Goal: Book appointment/travel/reservation

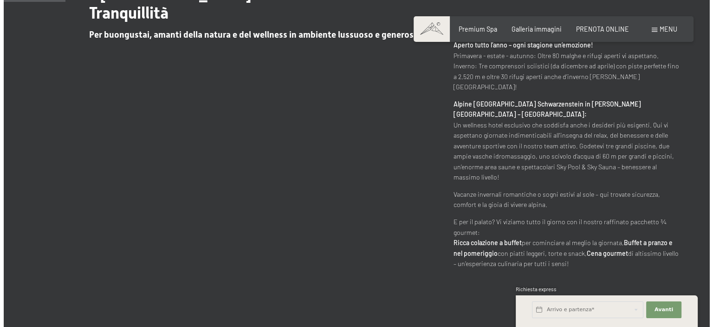
scroll to position [464, 0]
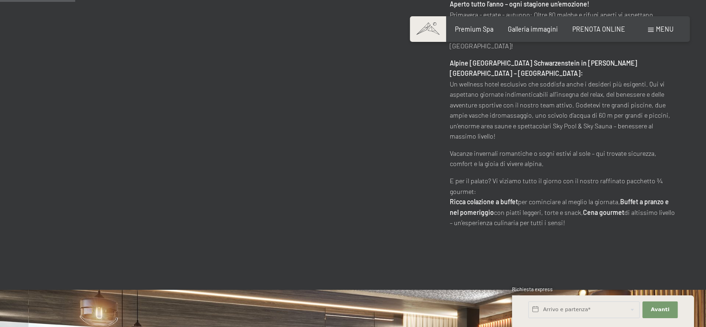
click at [657, 29] on span "Menu" at bounding box center [665, 29] width 18 height 8
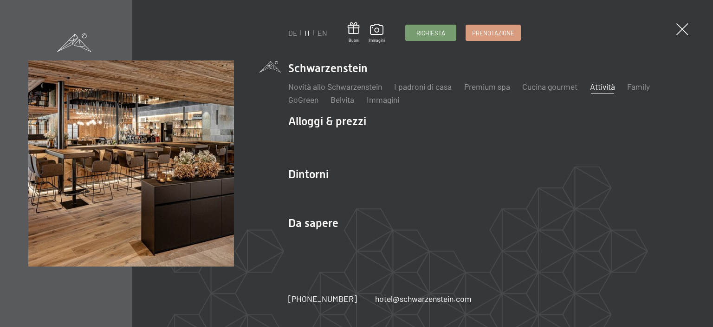
click at [607, 87] on link "Attività" at bounding box center [602, 86] width 25 height 10
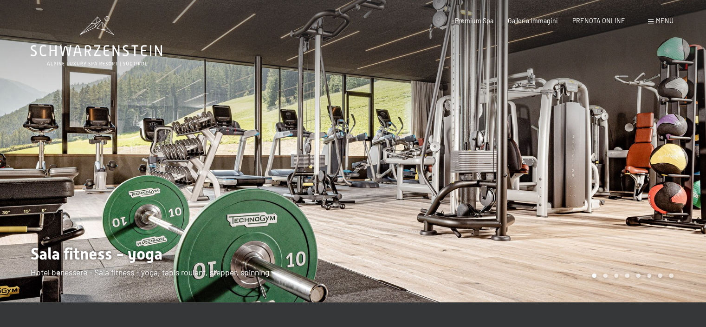
click at [673, 17] on div "Prenotazione Richiesta Premium Spa Galleria immagini PRENOTA ONLINE Menu DE IT …" at bounding box center [549, 20] width 247 height 9
click at [670, 23] on span "Menu" at bounding box center [665, 21] width 18 height 8
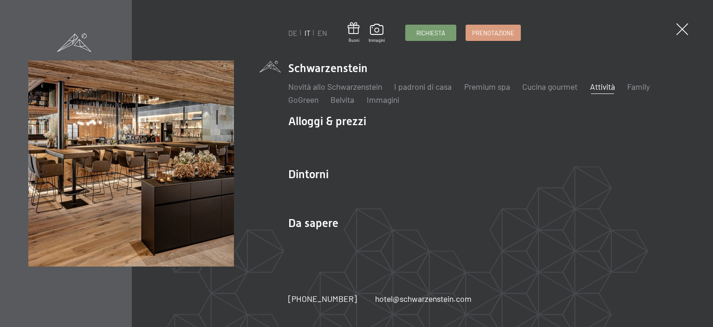
click at [606, 88] on link "Attività" at bounding box center [602, 86] width 25 height 10
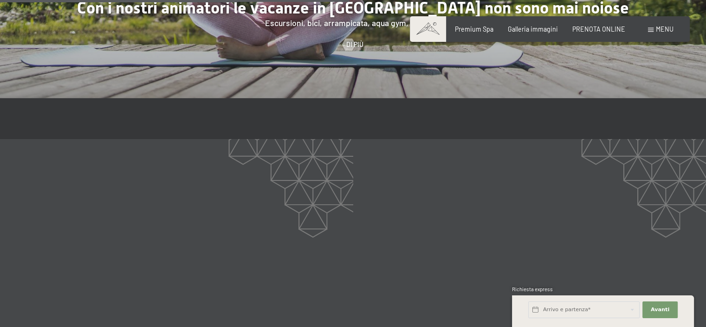
scroll to position [1393, 0]
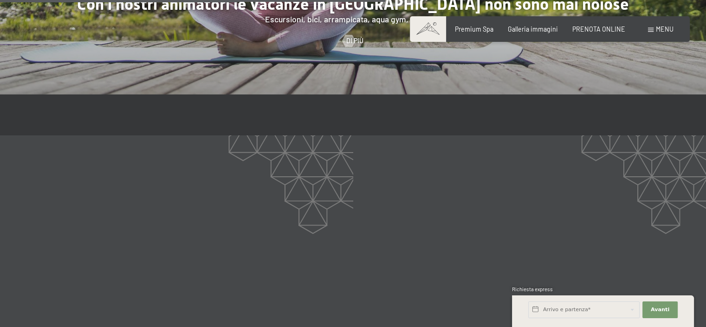
click at [656, 31] on span "Menu" at bounding box center [665, 29] width 18 height 8
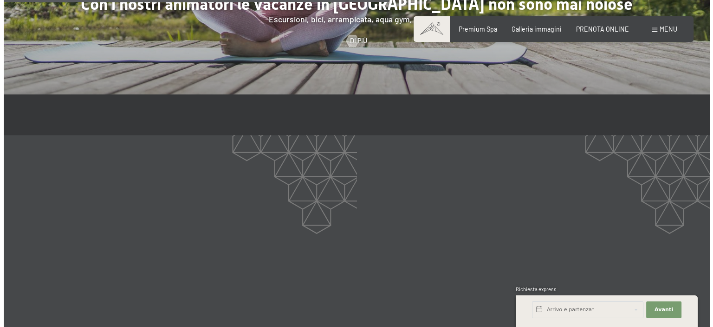
scroll to position [1396, 0]
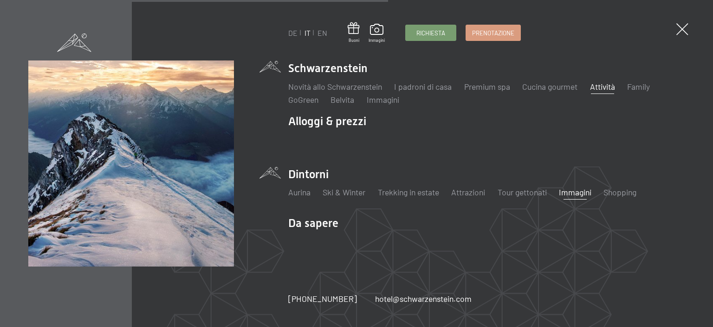
click at [576, 192] on link "Immagini" at bounding box center [575, 192] width 33 height 10
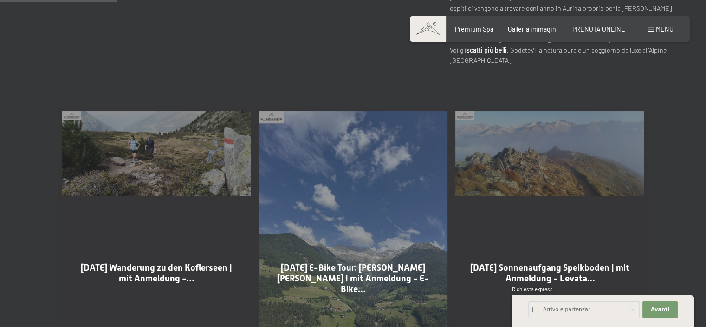
scroll to position [511, 0]
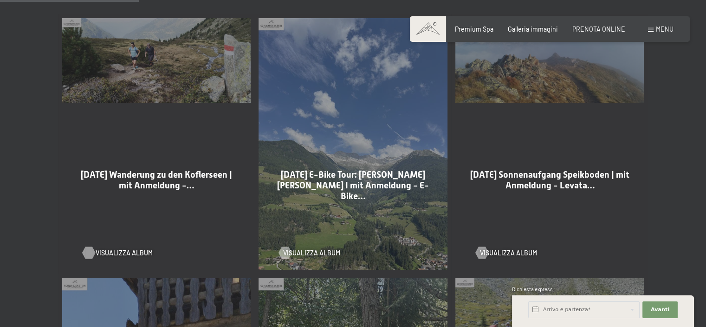
click at [91, 247] on div at bounding box center [88, 253] width 7 height 12
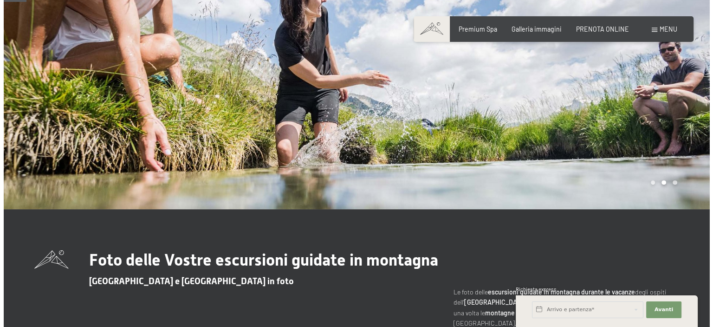
scroll to position [0, 0]
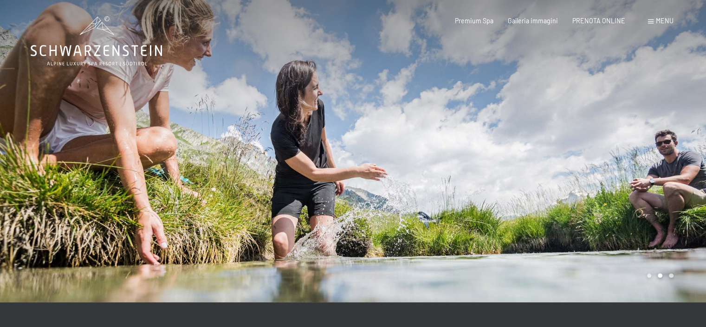
click at [661, 18] on span "Menu" at bounding box center [665, 21] width 18 height 8
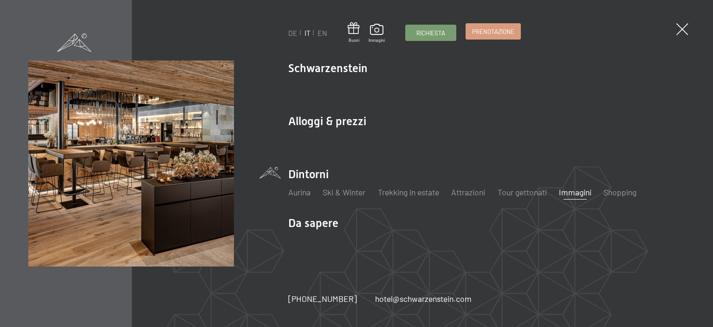
click at [490, 33] on span "Prenotazione" at bounding box center [493, 31] width 42 height 8
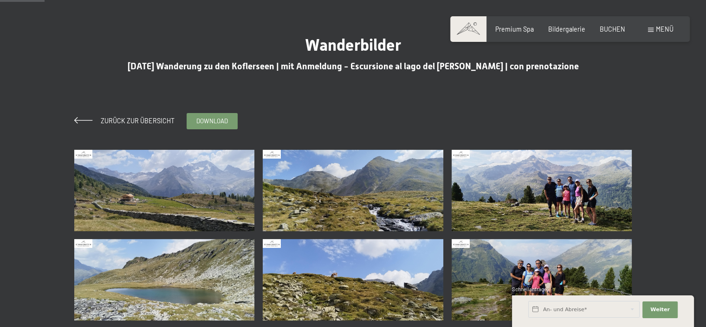
click at [195, 191] on img at bounding box center [164, 190] width 181 height 81
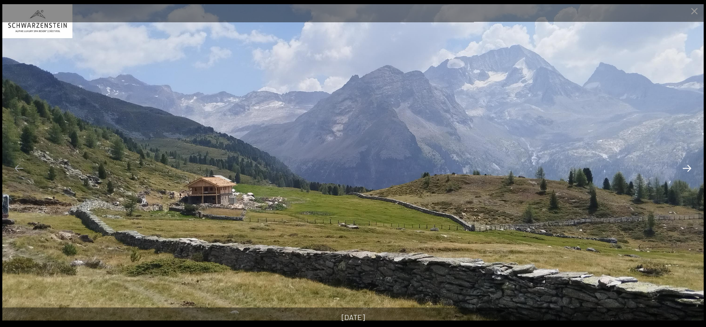
click at [688, 165] on button "Next slide" at bounding box center [688, 168] width 20 height 18
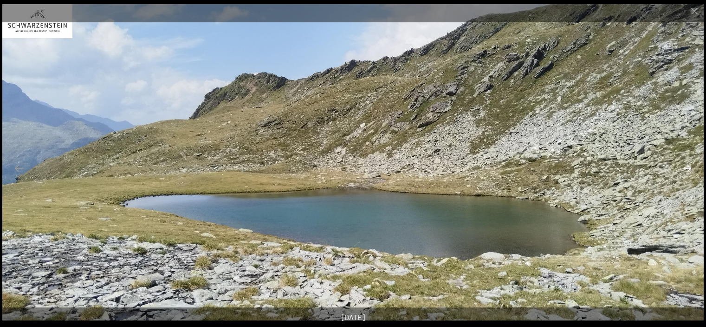
click at [688, 165] on button "Next slide" at bounding box center [688, 168] width 20 height 18
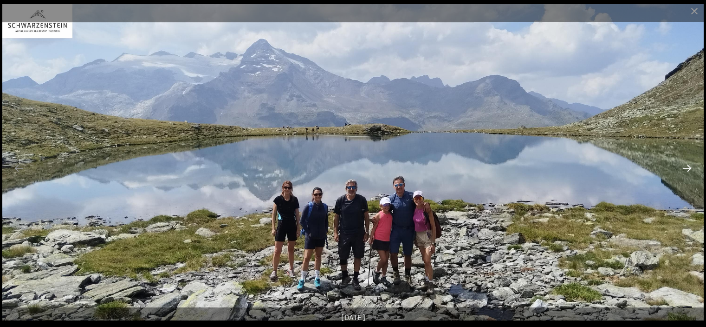
click at [688, 165] on button "Next slide" at bounding box center [688, 168] width 20 height 18
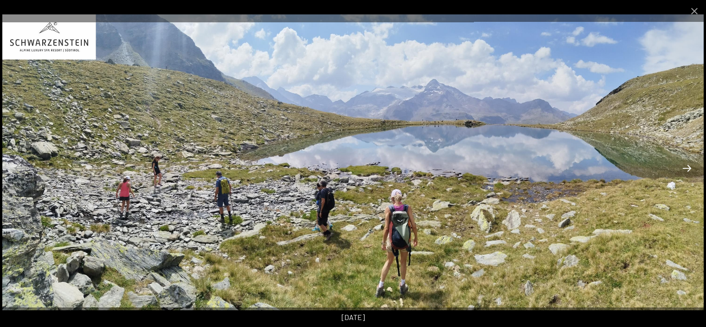
click at [688, 165] on button "Next slide" at bounding box center [688, 168] width 20 height 18
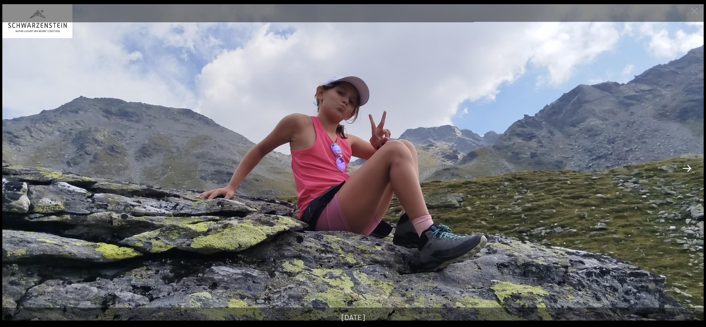
click at [688, 165] on button "Next slide" at bounding box center [688, 168] width 20 height 18
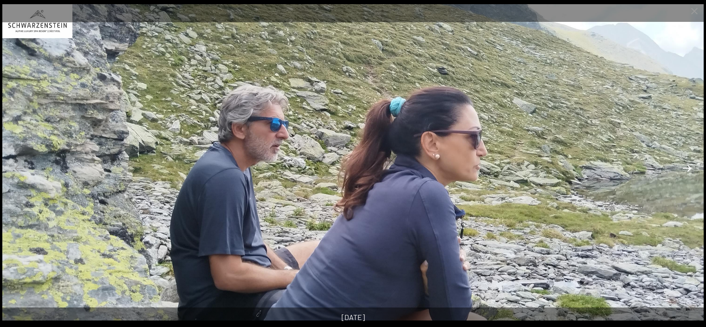
click at [688, 165] on button "Next slide" at bounding box center [688, 168] width 20 height 18
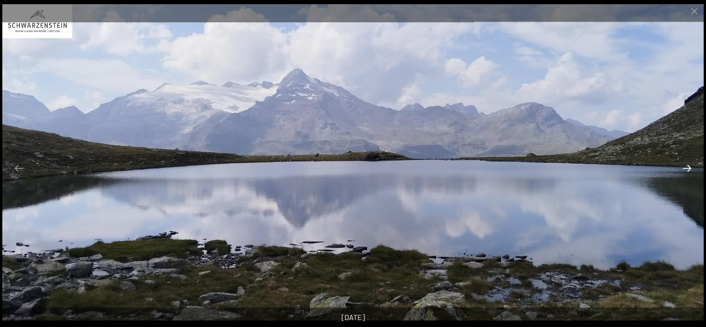
click at [688, 165] on button "Next slide" at bounding box center [688, 168] width 20 height 18
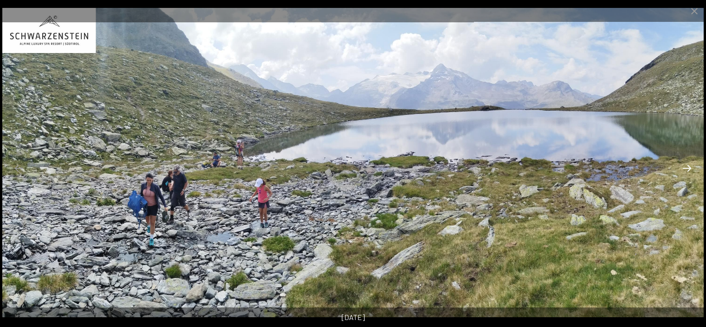
click at [688, 165] on button "Next slide" at bounding box center [688, 168] width 20 height 18
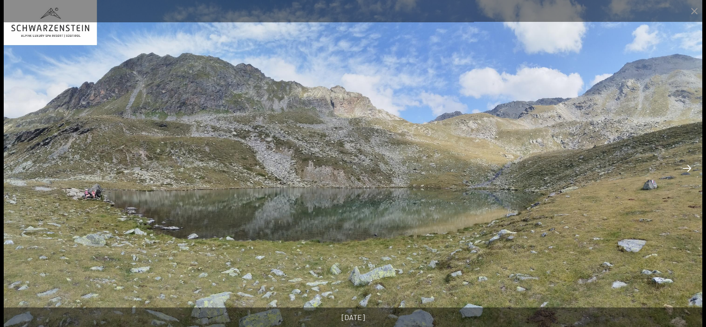
click at [688, 165] on button "Next slide" at bounding box center [688, 168] width 20 height 18
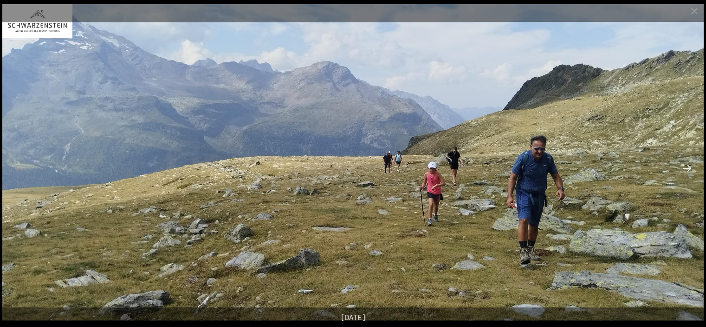
click at [688, 165] on button "Next slide" at bounding box center [688, 168] width 20 height 18
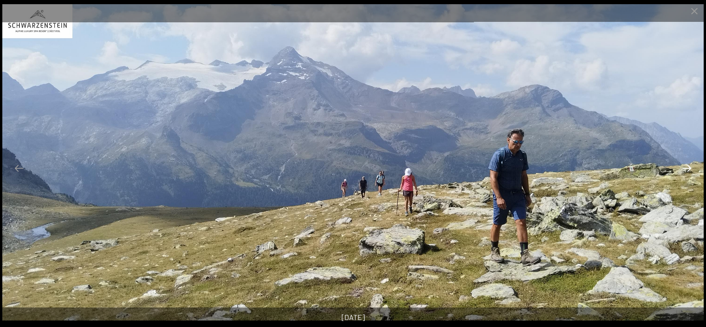
click at [688, 165] on button "Next slide" at bounding box center [688, 168] width 20 height 18
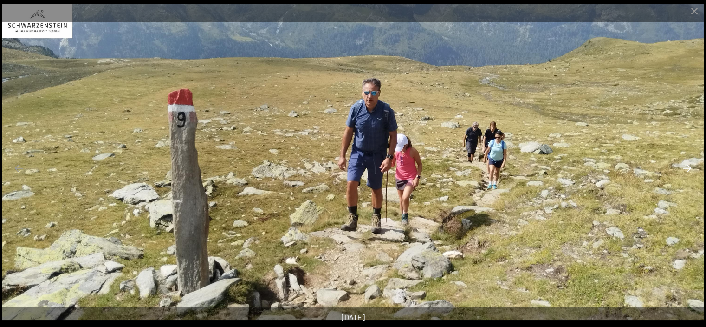
click at [688, 165] on button "Next slide" at bounding box center [688, 168] width 20 height 18
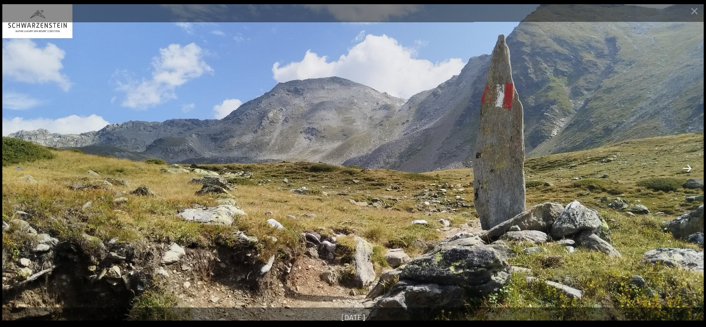
click at [688, 165] on button "Next slide" at bounding box center [688, 168] width 20 height 18
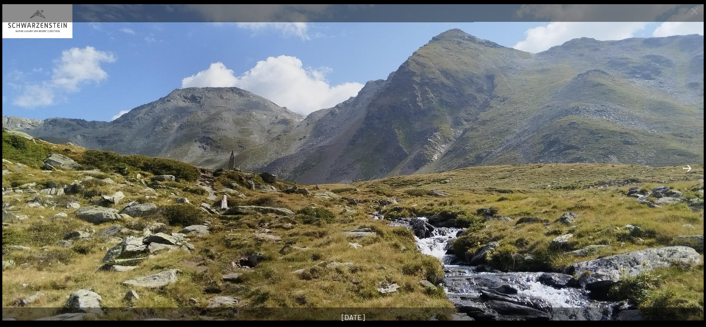
click at [688, 165] on button "Next slide" at bounding box center [688, 168] width 20 height 18
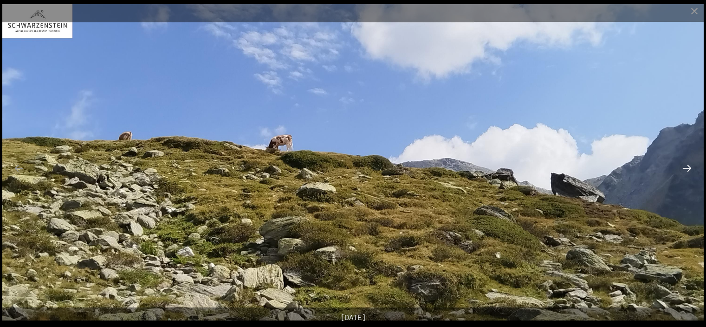
click at [688, 165] on button "Next slide" at bounding box center [688, 168] width 20 height 18
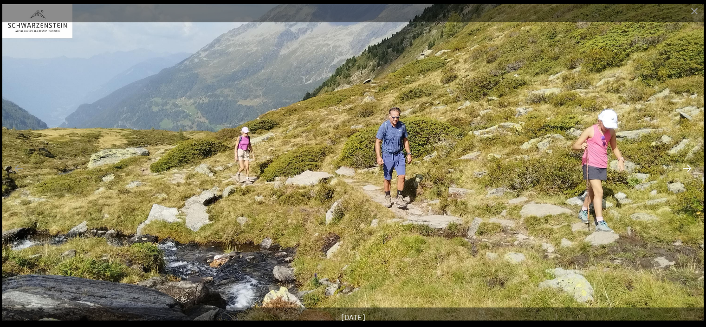
click at [688, 165] on button "Next slide" at bounding box center [688, 168] width 20 height 18
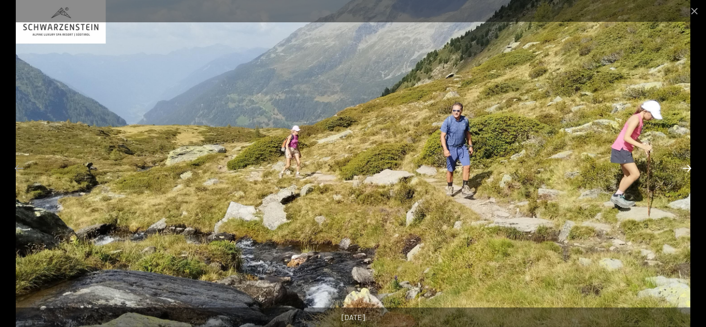
click at [688, 165] on button "Next slide" at bounding box center [688, 168] width 20 height 18
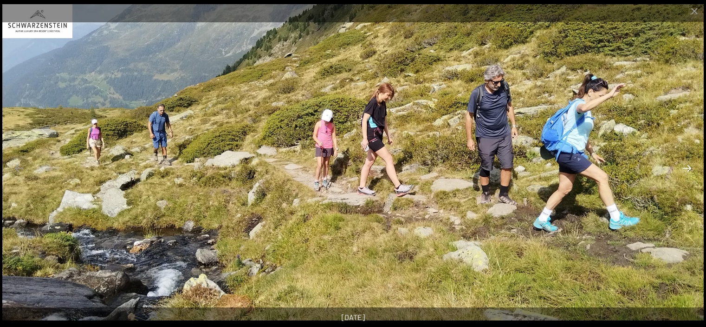
click at [688, 165] on button "Next slide" at bounding box center [688, 168] width 20 height 18
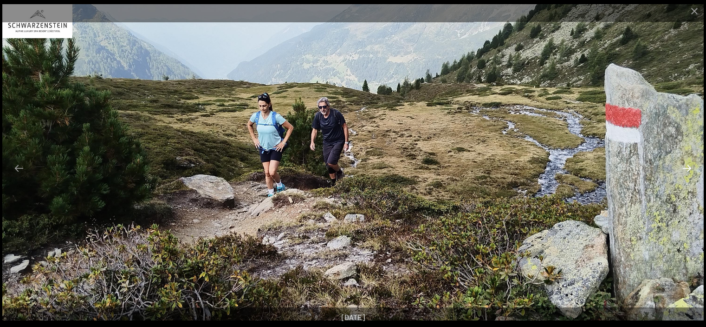
click at [688, 165] on button "Next slide" at bounding box center [688, 168] width 20 height 18
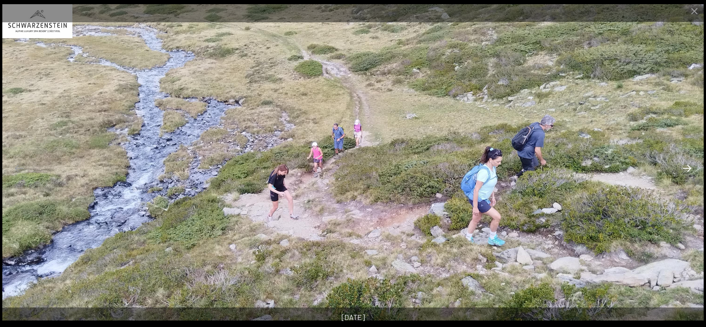
click at [688, 165] on button "Next slide" at bounding box center [688, 168] width 20 height 18
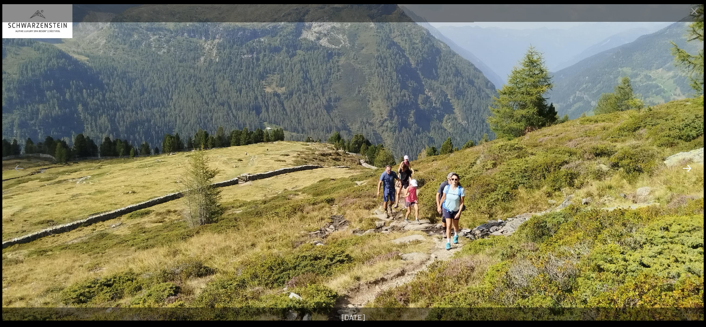
click at [688, 165] on button "Next slide" at bounding box center [688, 168] width 20 height 18
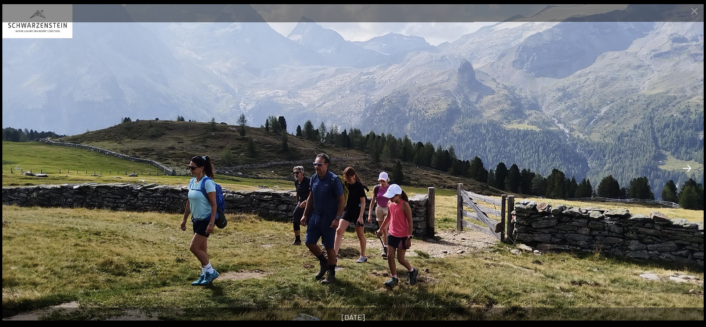
click at [688, 165] on button "Next slide" at bounding box center [688, 168] width 20 height 18
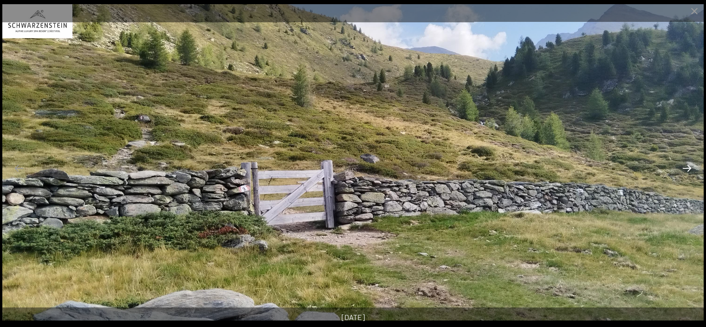
click at [688, 165] on button "Next slide" at bounding box center [688, 168] width 20 height 18
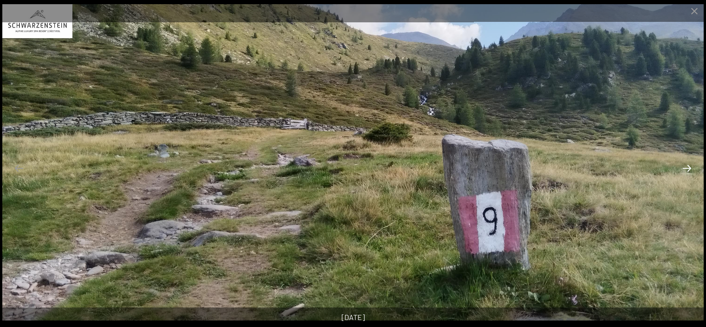
click at [688, 165] on button "Next slide" at bounding box center [688, 168] width 20 height 18
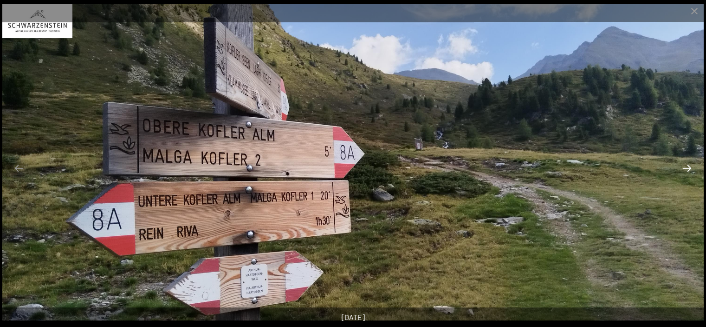
click at [688, 165] on button "Next slide" at bounding box center [688, 168] width 20 height 18
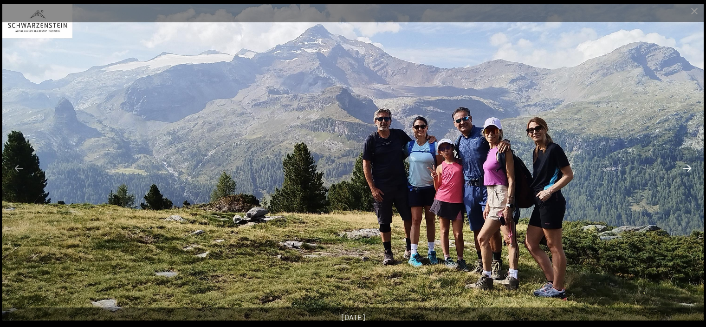
click at [688, 165] on button "Next slide" at bounding box center [688, 168] width 20 height 18
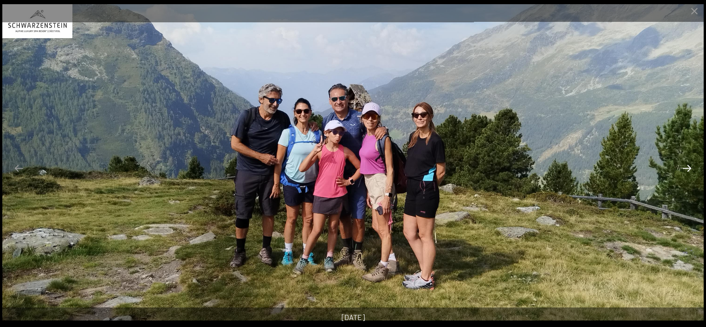
click at [688, 166] on button "Next slide" at bounding box center [688, 168] width 20 height 18
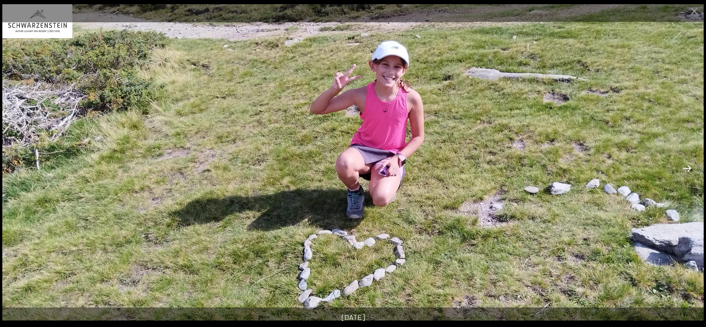
click at [688, 166] on button "Next slide" at bounding box center [688, 168] width 20 height 18
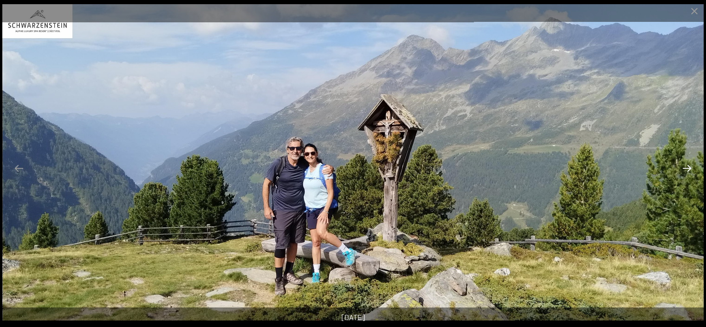
click at [688, 166] on button "Next slide" at bounding box center [688, 168] width 20 height 18
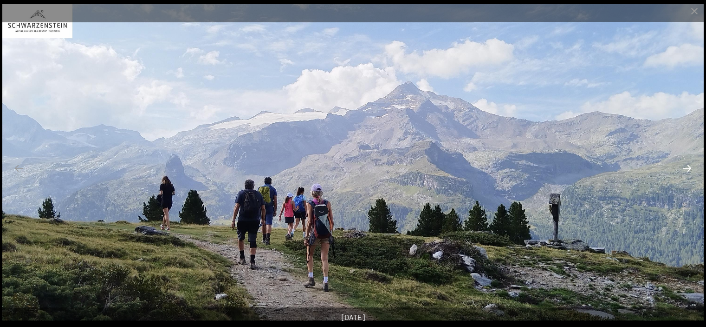
click at [688, 166] on button "Next slide" at bounding box center [688, 168] width 20 height 18
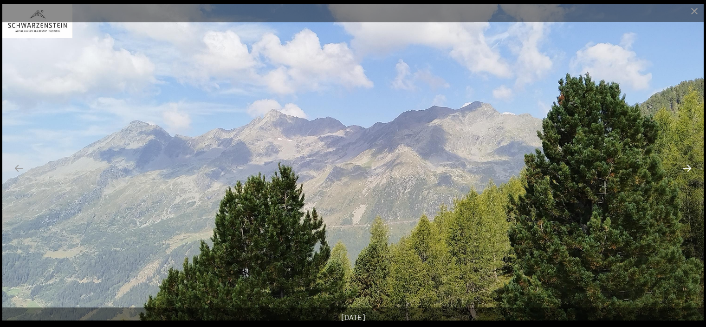
click at [688, 166] on button "Next slide" at bounding box center [688, 168] width 20 height 18
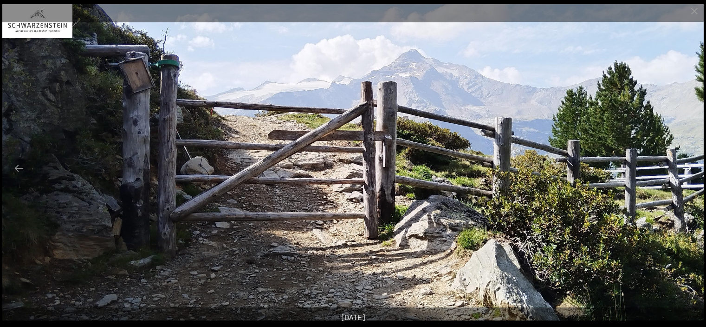
click at [688, 166] on button "Next slide" at bounding box center [688, 168] width 20 height 18
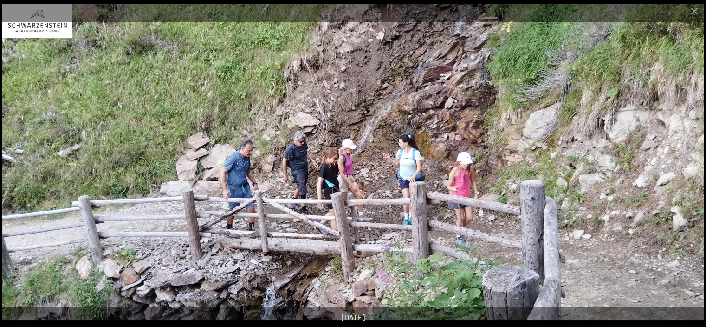
click at [688, 166] on button "Next slide" at bounding box center [688, 168] width 20 height 18
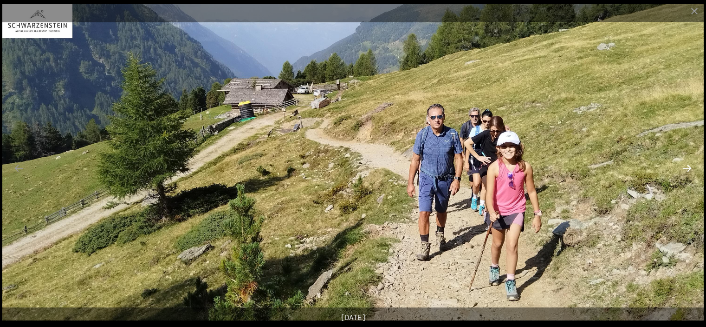
click at [688, 166] on button "Next slide" at bounding box center [688, 168] width 20 height 18
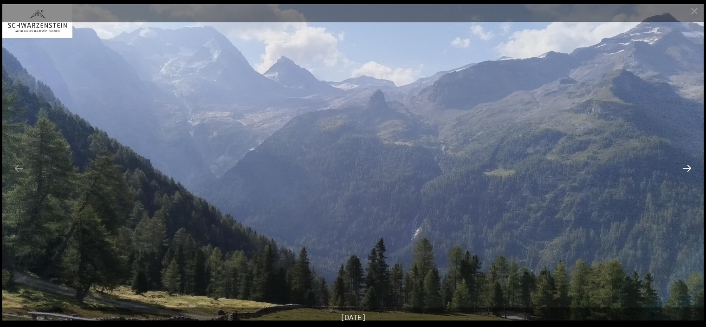
click at [688, 166] on button "Next slide" at bounding box center [688, 168] width 20 height 18
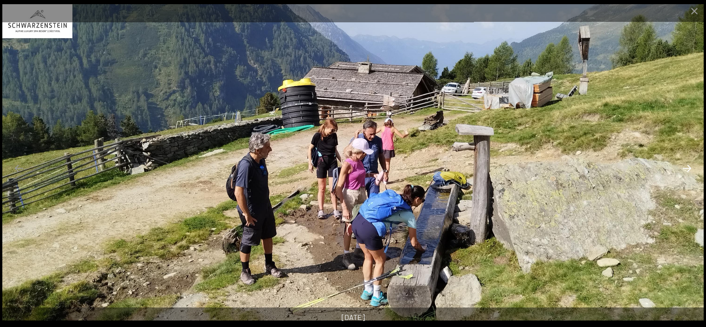
click at [688, 166] on button "Next slide" at bounding box center [688, 168] width 20 height 18
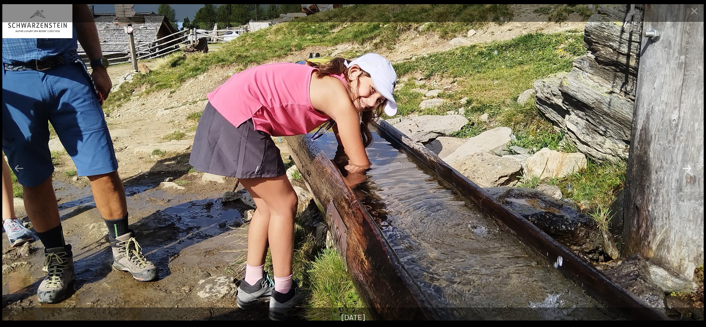
click at [688, 166] on button "Next slide" at bounding box center [688, 168] width 20 height 18
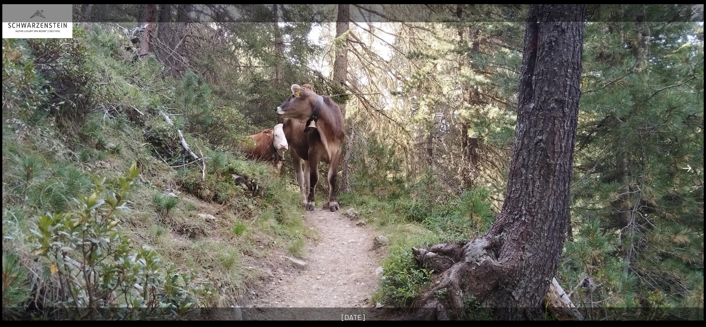
click at [688, 166] on button "Next slide" at bounding box center [688, 168] width 20 height 18
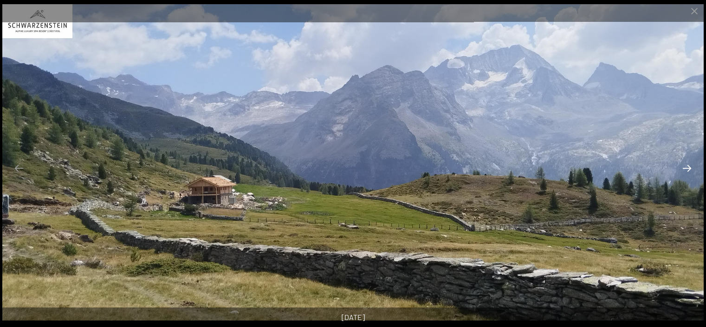
click at [688, 166] on button "Next slide" at bounding box center [688, 168] width 20 height 18
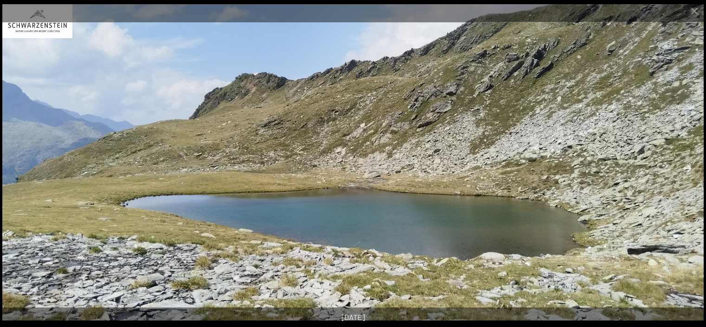
click at [688, 166] on button "Next slide" at bounding box center [688, 168] width 20 height 18
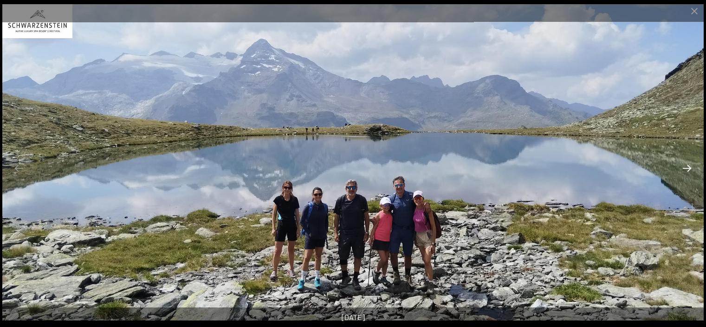
click at [689, 169] on button "Next slide" at bounding box center [688, 168] width 20 height 18
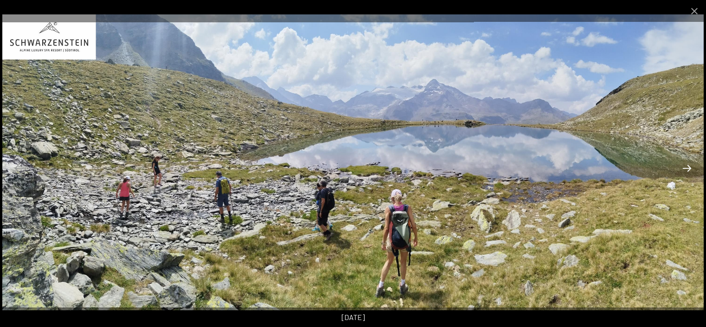
click at [689, 169] on button "Next slide" at bounding box center [688, 168] width 20 height 18
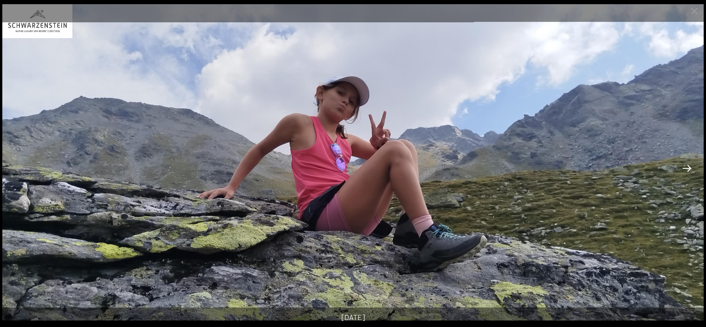
click at [689, 169] on button "Next slide" at bounding box center [688, 168] width 20 height 18
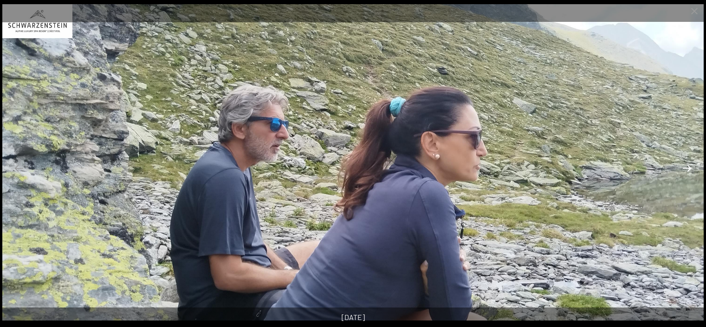
click at [689, 169] on button "Next slide" at bounding box center [688, 168] width 20 height 18
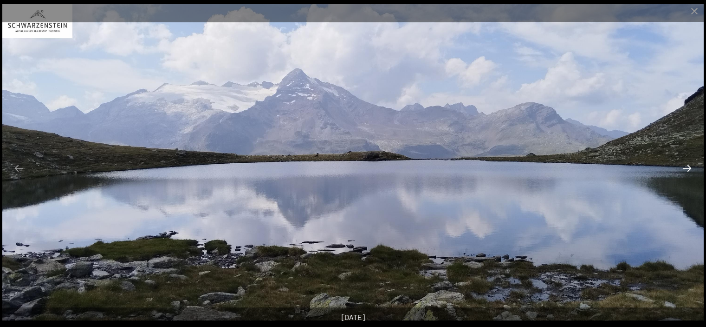
click at [689, 169] on button "Next slide" at bounding box center [688, 168] width 20 height 18
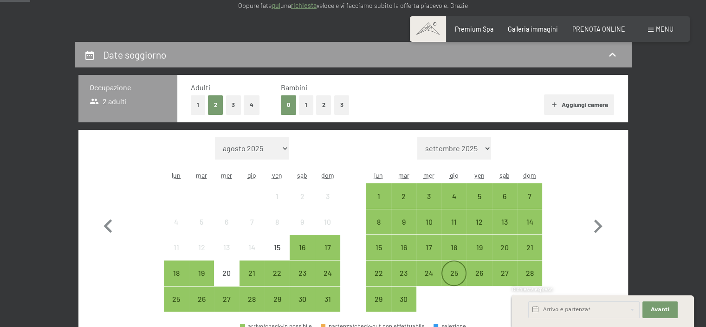
scroll to position [186, 0]
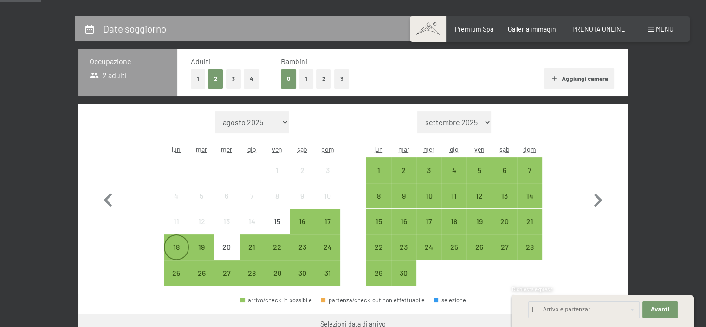
click at [176, 243] on div "18" at bounding box center [176, 254] width 23 height 23
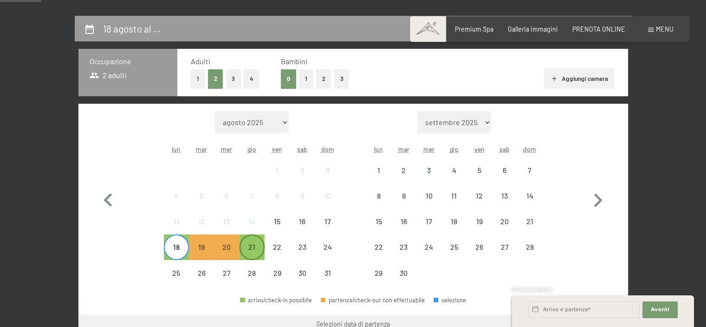
click at [250, 248] on div "21" at bounding box center [252, 254] width 23 height 23
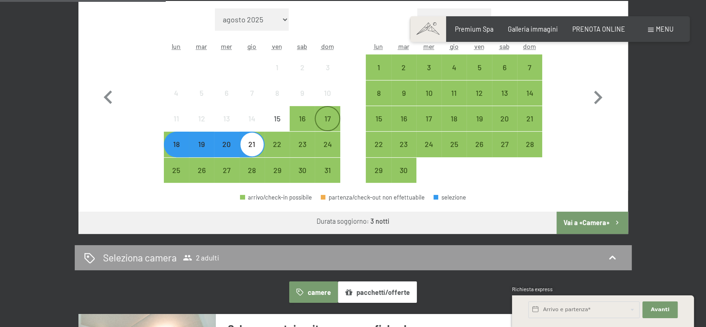
scroll to position [325, 0]
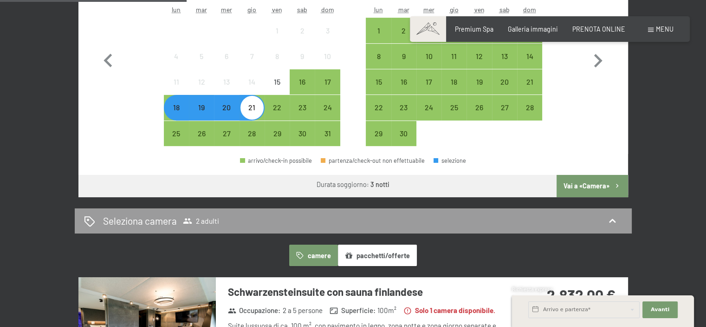
click at [595, 186] on button "Vai a «Camera»" at bounding box center [592, 186] width 71 height 22
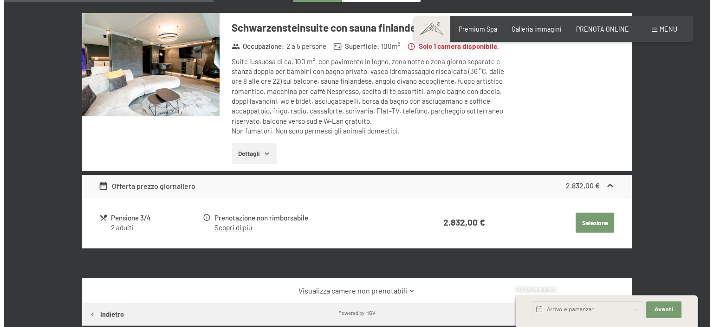
scroll to position [0, 0]
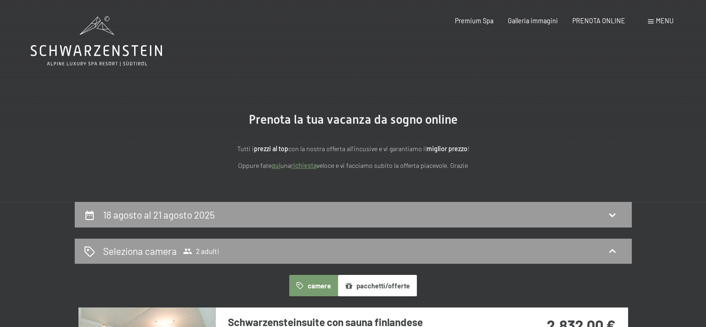
click at [660, 17] on span "Menu" at bounding box center [665, 21] width 18 height 8
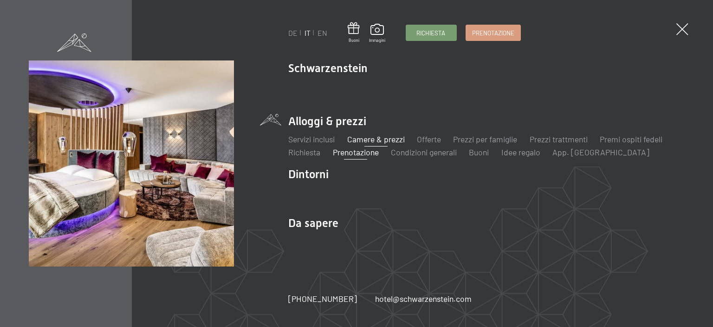
click at [376, 141] on link "Camere & prezzi" at bounding box center [376, 139] width 58 height 10
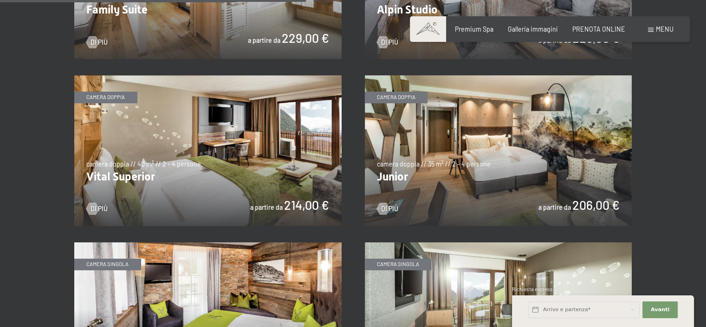
scroll to position [1161, 0]
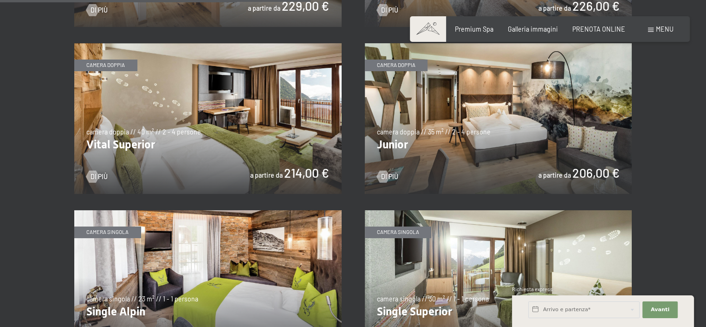
click at [421, 155] on img at bounding box center [499, 118] width 268 height 150
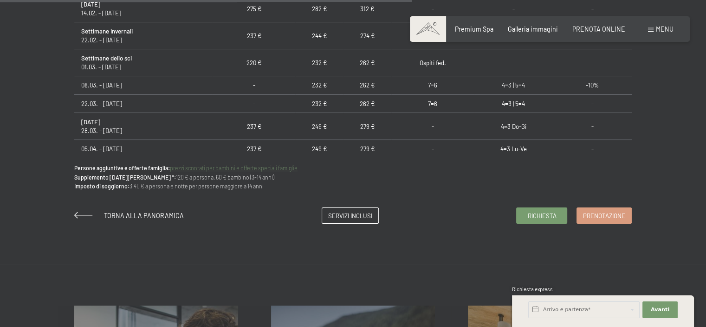
scroll to position [604, 0]
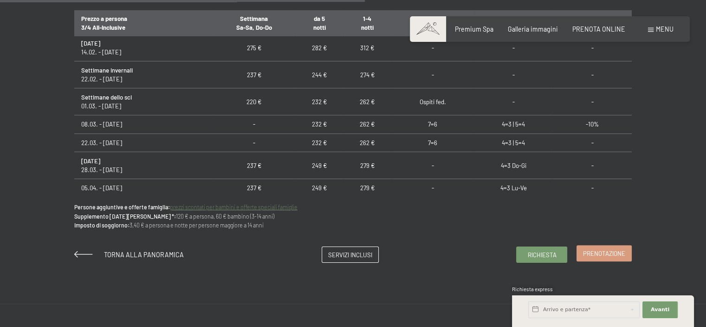
click at [610, 251] on span "Prenotazione" at bounding box center [604, 253] width 42 height 8
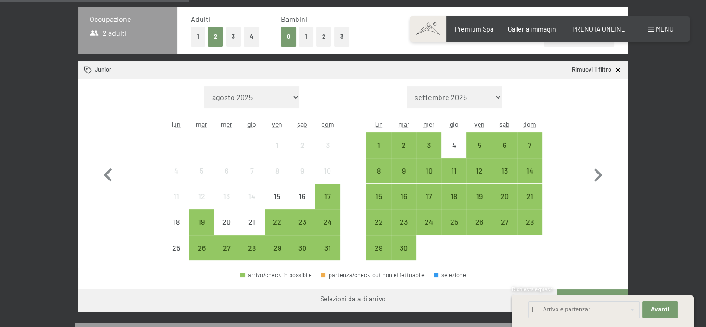
scroll to position [279, 0]
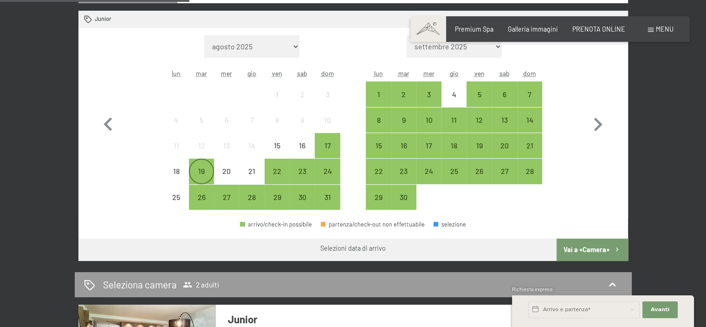
click at [203, 172] on div "19" at bounding box center [201, 178] width 23 height 23
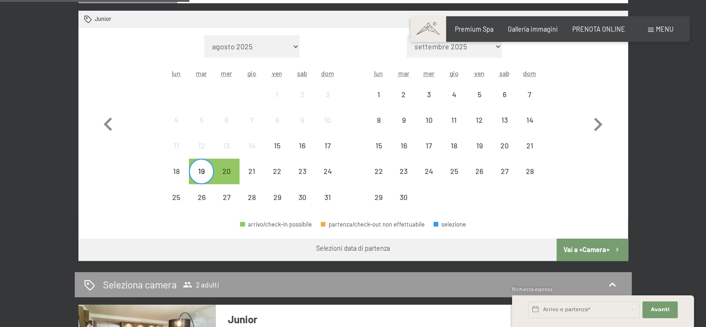
click at [203, 172] on div "19" at bounding box center [201, 178] width 23 height 23
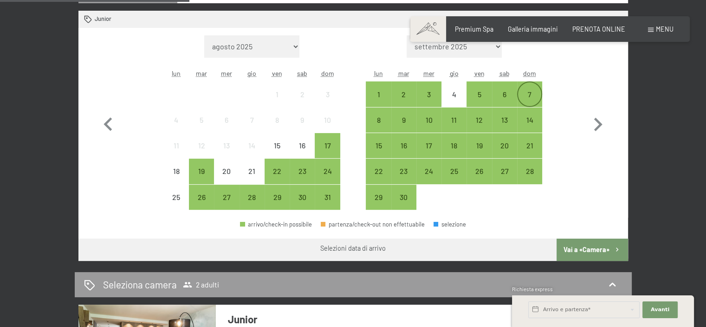
click at [528, 92] on div "7" at bounding box center [529, 102] width 23 height 23
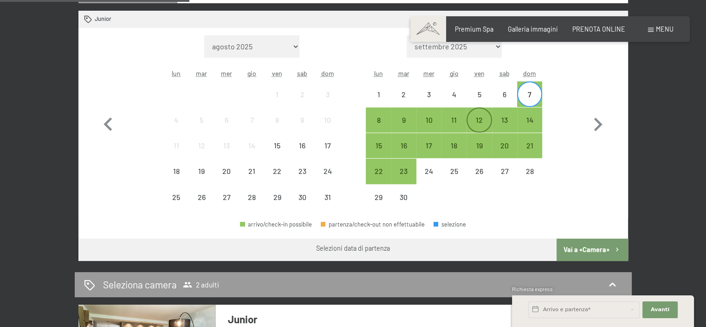
click at [476, 118] on div "12" at bounding box center [479, 127] width 23 height 23
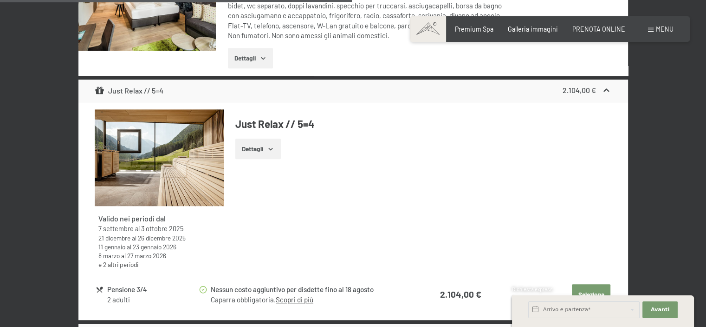
scroll to position [697, 0]
